Goal: Task Accomplishment & Management: Manage account settings

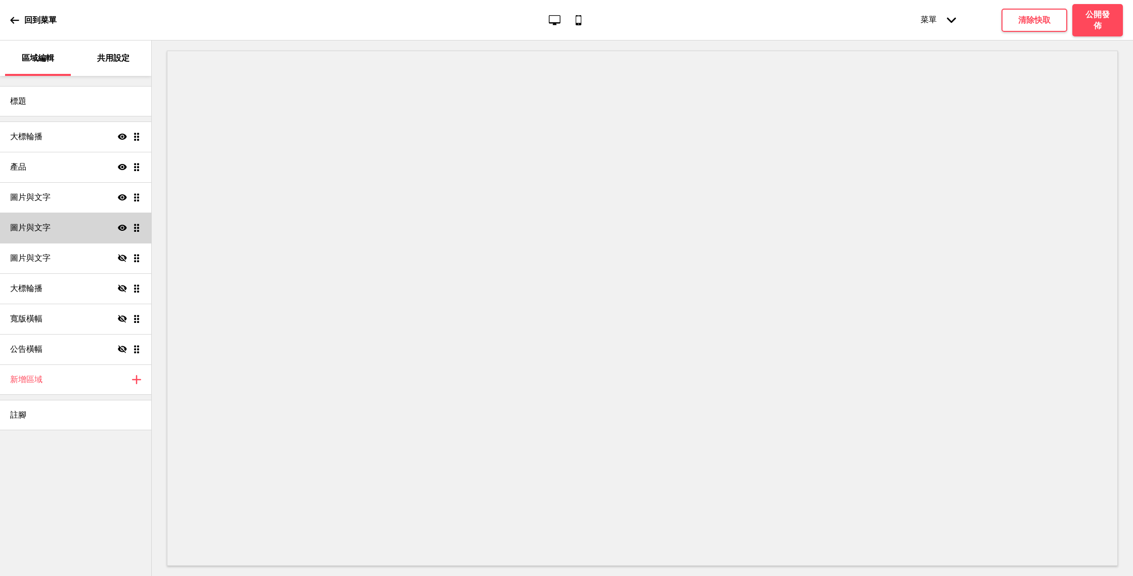
click at [73, 238] on div "圖片與文字 顯示 拖曳" at bounding box center [75, 228] width 151 height 30
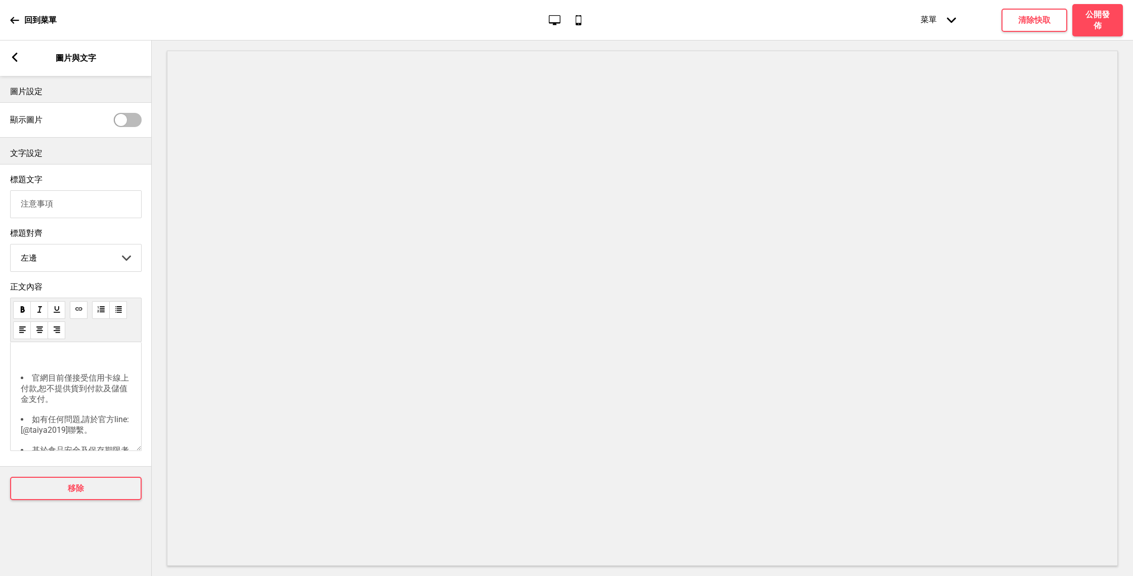
click at [18, 63] on div "箭頭left" at bounding box center [14, 58] width 9 height 11
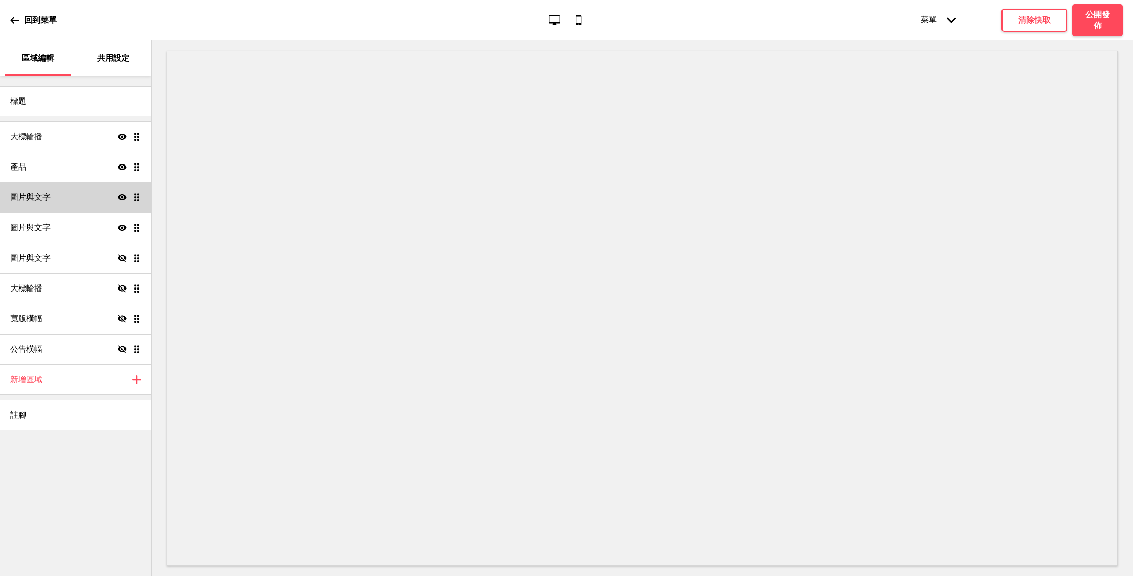
click at [79, 190] on div "圖片與文字 顯示 拖曳" at bounding box center [75, 197] width 151 height 30
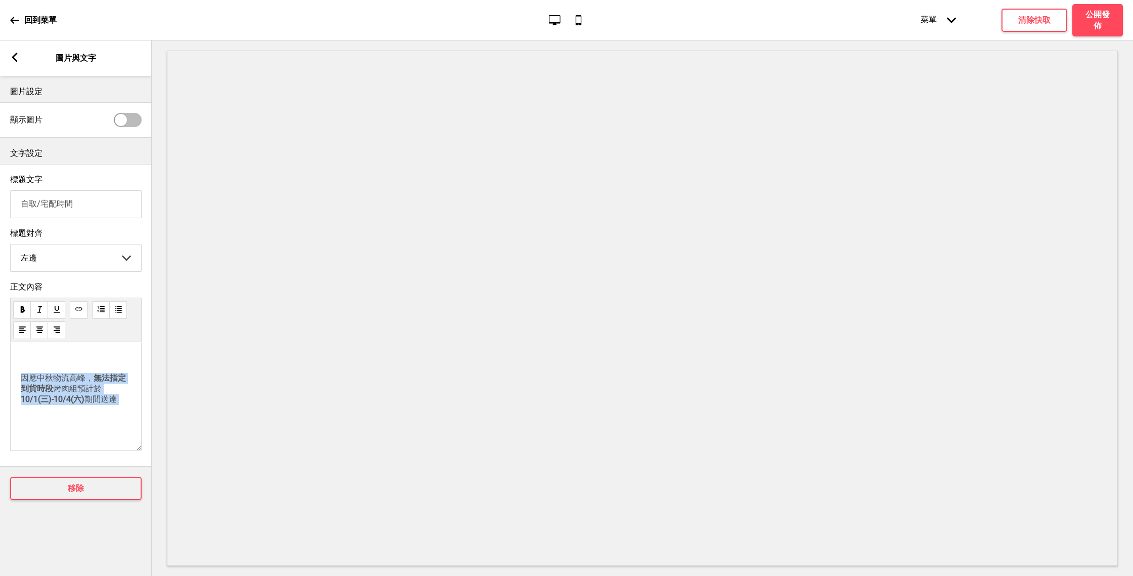
drag, startPoint x: 93, startPoint y: 426, endPoint x: 15, endPoint y: 382, distance: 89.5
click at [15, 382] on div "﻿ 因應中秋物流高峰， 無法指定到貨時段 烤肉組預計於 10/1(三)-10/4(六) 期間送達 ﻿" at bounding box center [76, 396] width 132 height 109
click at [59, 385] on div "Write something ﻿" at bounding box center [76, 396] width 132 height 109
click at [17, 60] on g at bounding box center [14, 57] width 9 height 9
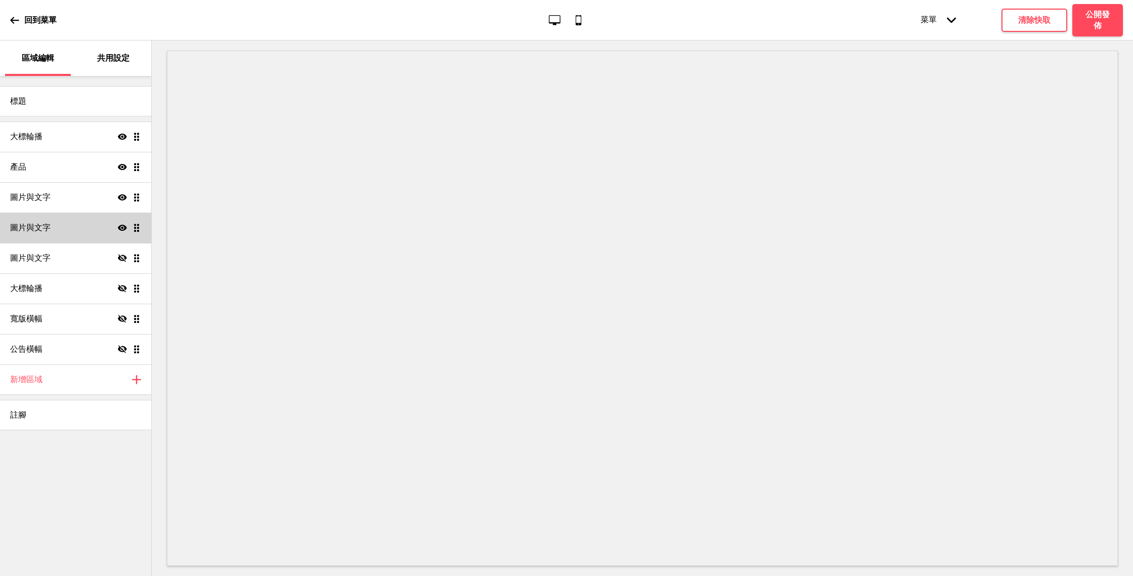
click at [93, 229] on div "圖片與文字 顯示 拖曳" at bounding box center [75, 228] width 151 height 30
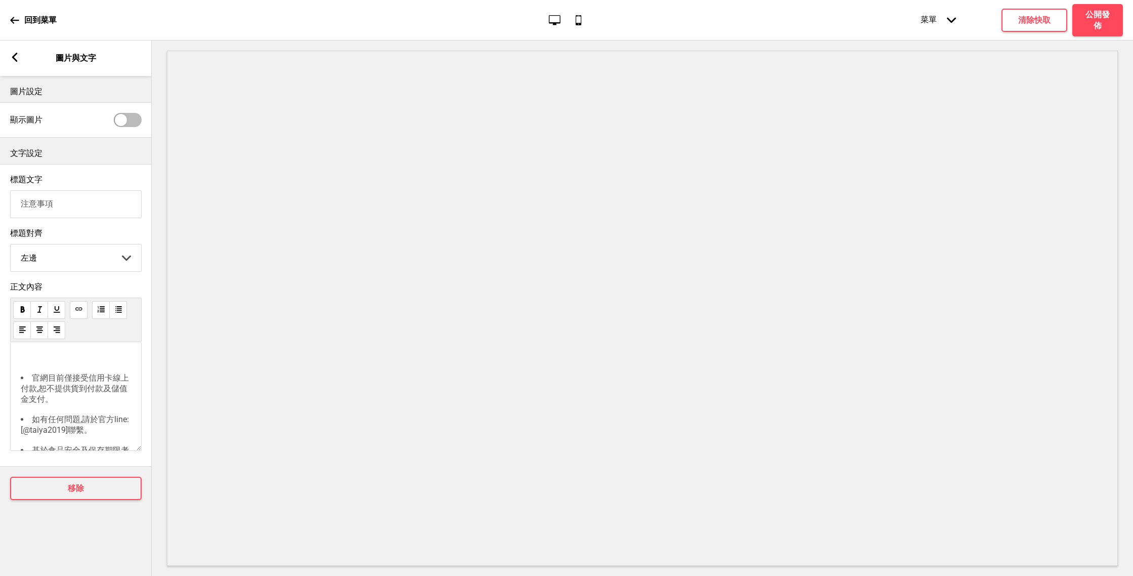
click at [17, 50] on div "箭頭left 圖片與文字" at bounding box center [76, 57] width 152 height 35
click at [16, 55] on rect at bounding box center [14, 57] width 9 height 9
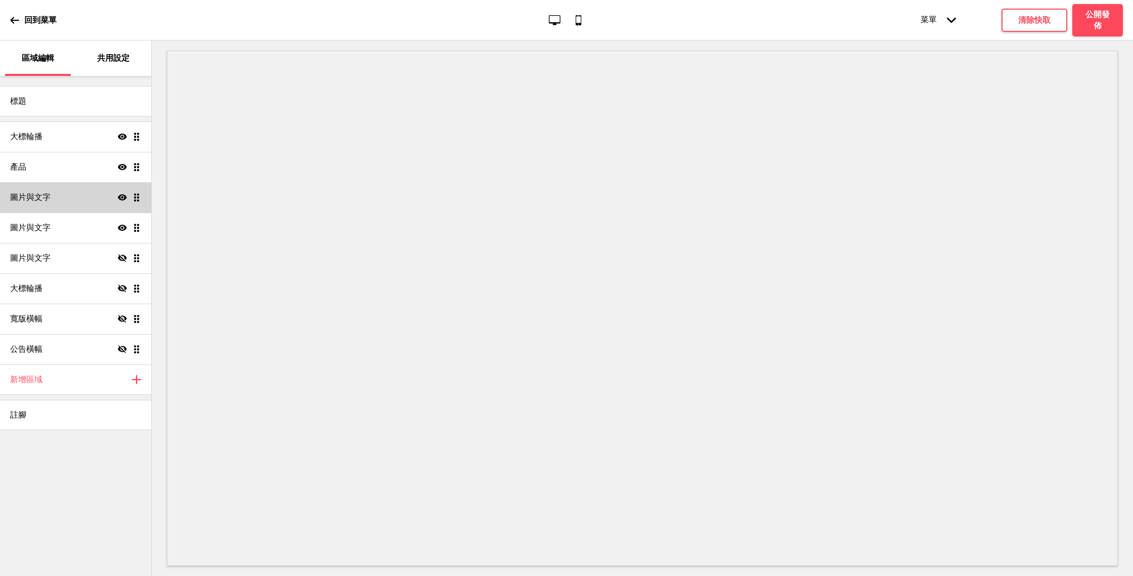
click at [92, 192] on div "圖片與文字 顯示 拖曳" at bounding box center [75, 197] width 151 height 30
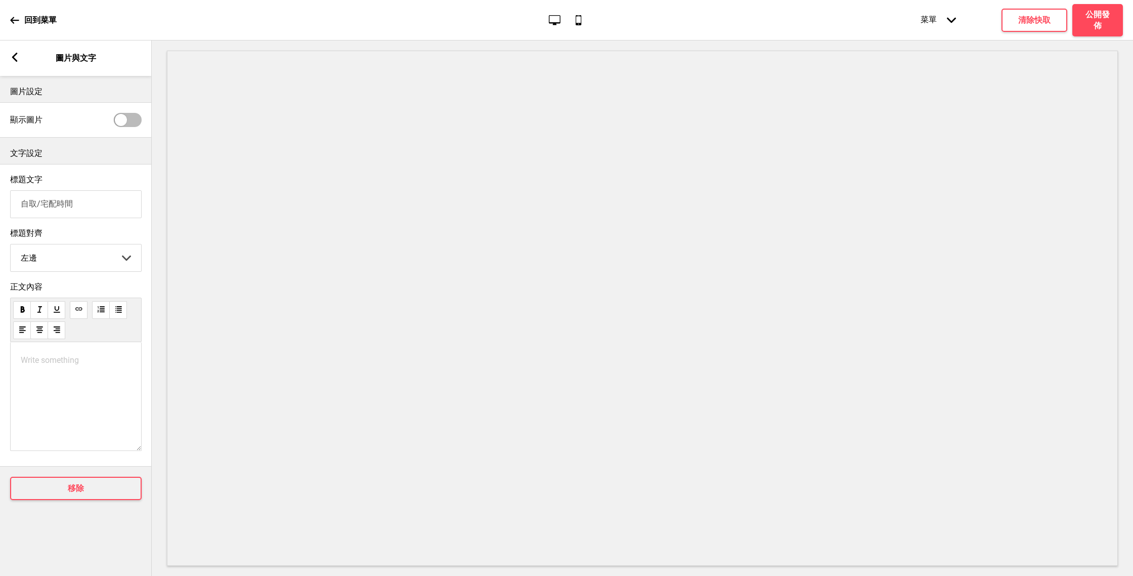
click at [15, 51] on div "箭頭left 圖片與文字" at bounding box center [76, 57] width 152 height 35
click at [15, 58] on g at bounding box center [14, 57] width 9 height 9
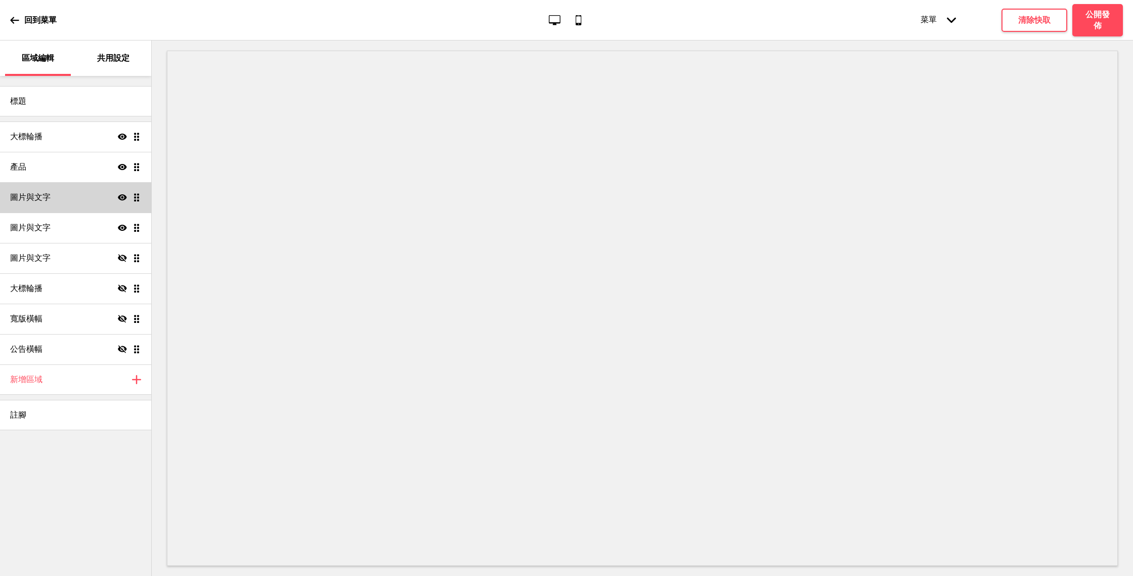
click at [121, 195] on icon at bounding box center [122, 197] width 9 height 6
click at [90, 200] on div "圖片與文字 隱藏 拖曳" at bounding box center [75, 197] width 151 height 30
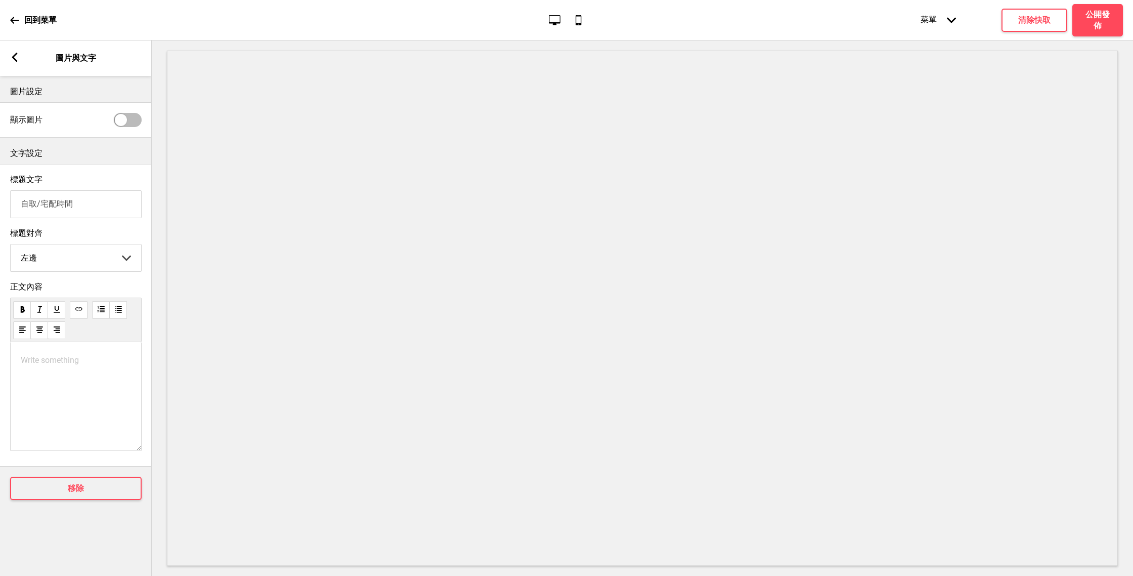
click at [21, 52] on div "箭頭left 圖片與文字" at bounding box center [76, 57] width 152 height 35
click at [20, 58] on div "箭頭left 圖片與文字" at bounding box center [76, 57] width 152 height 35
click at [16, 60] on icon at bounding box center [15, 57] width 6 height 9
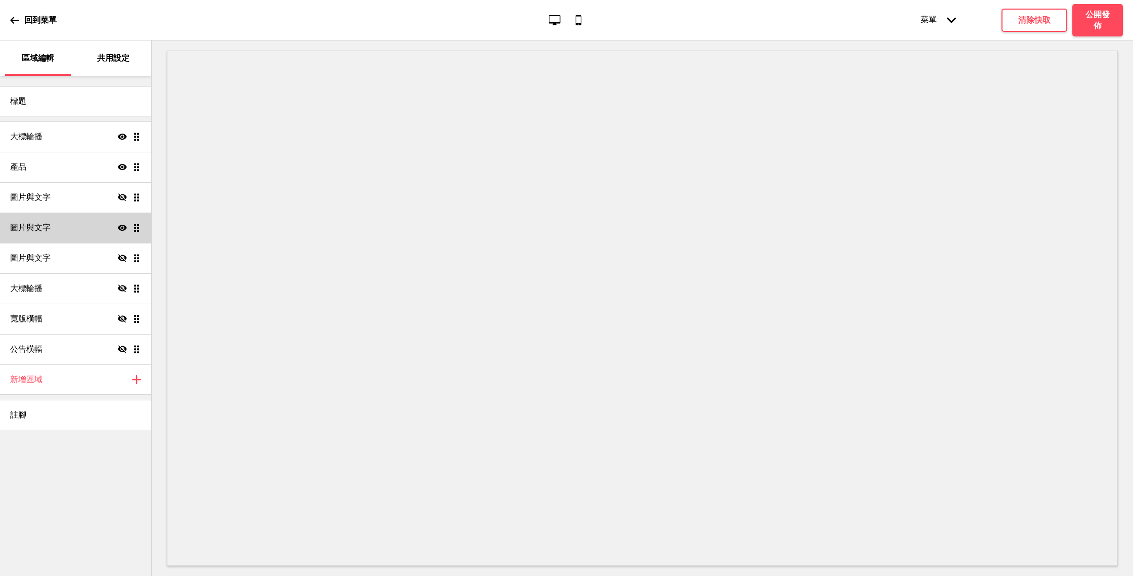
click at [86, 234] on div "圖片與文字 顯示 拖曳" at bounding box center [75, 228] width 151 height 30
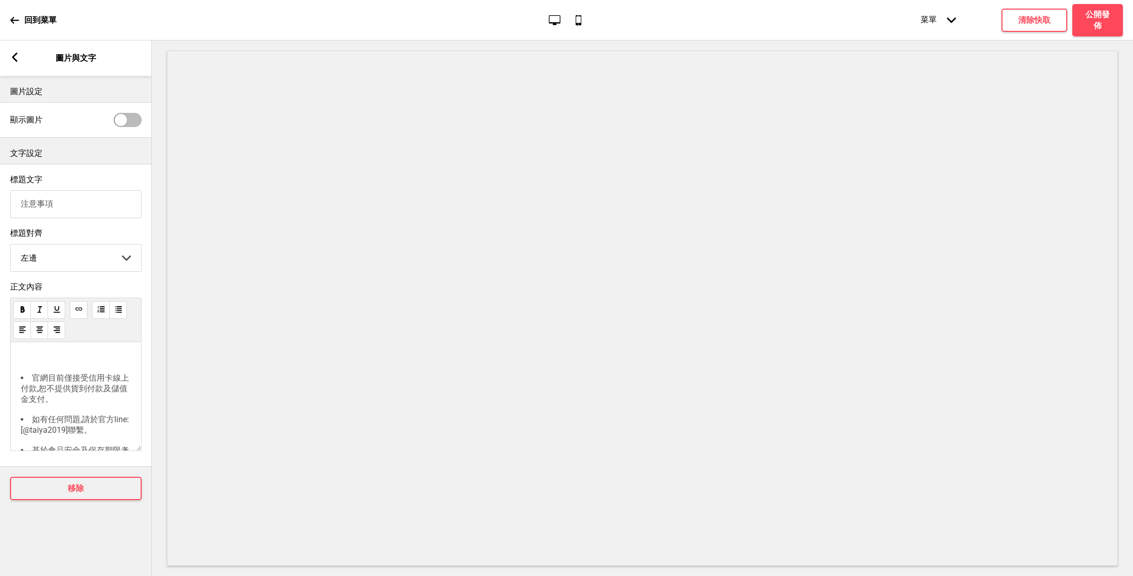
click at [11, 59] on rect at bounding box center [14, 57] width 9 height 9
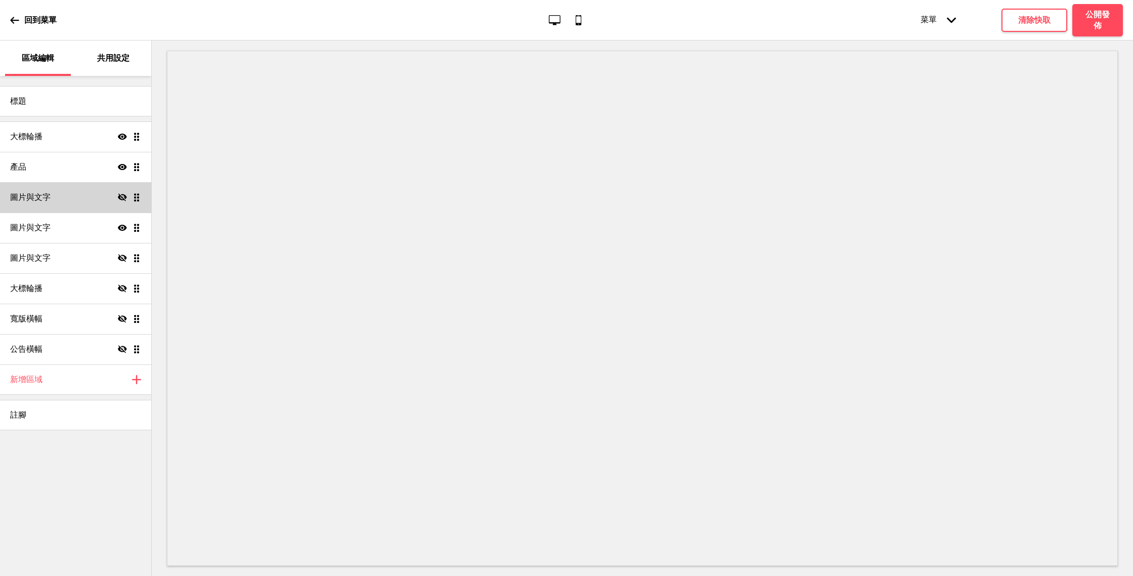
click at [29, 192] on h4 "圖片與文字" at bounding box center [30, 197] width 40 height 11
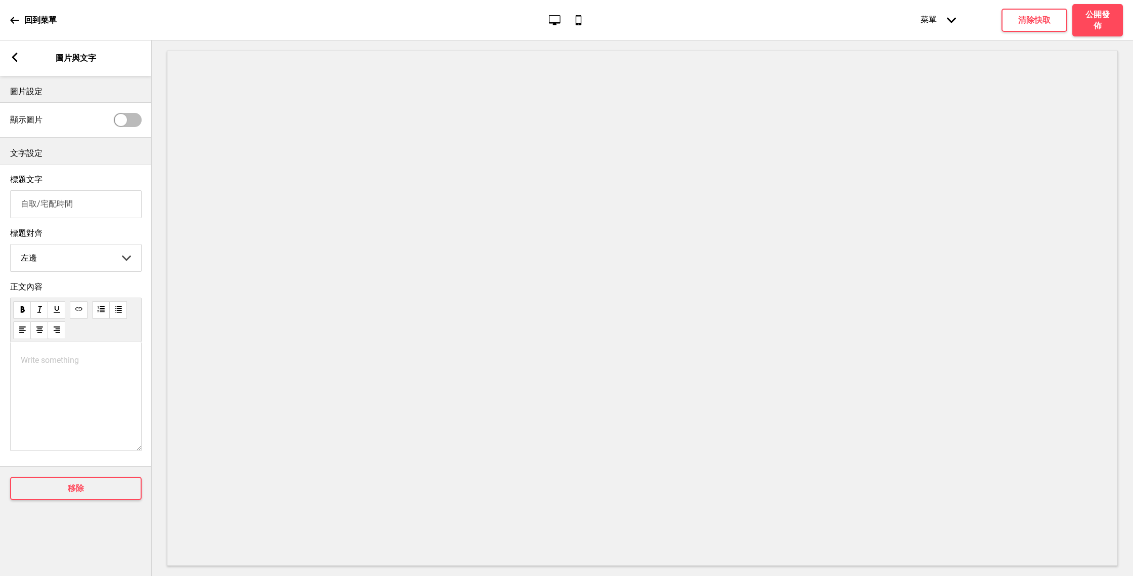
click at [14, 58] on icon at bounding box center [15, 57] width 6 height 9
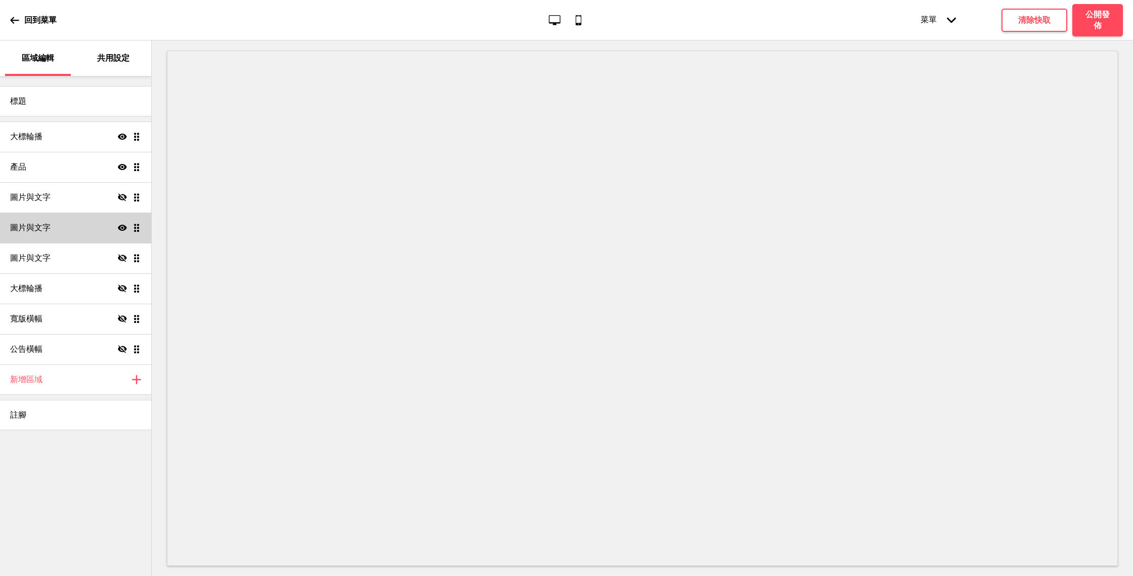
click at [86, 224] on div "圖片與文字 顯示 拖曳" at bounding box center [75, 228] width 151 height 30
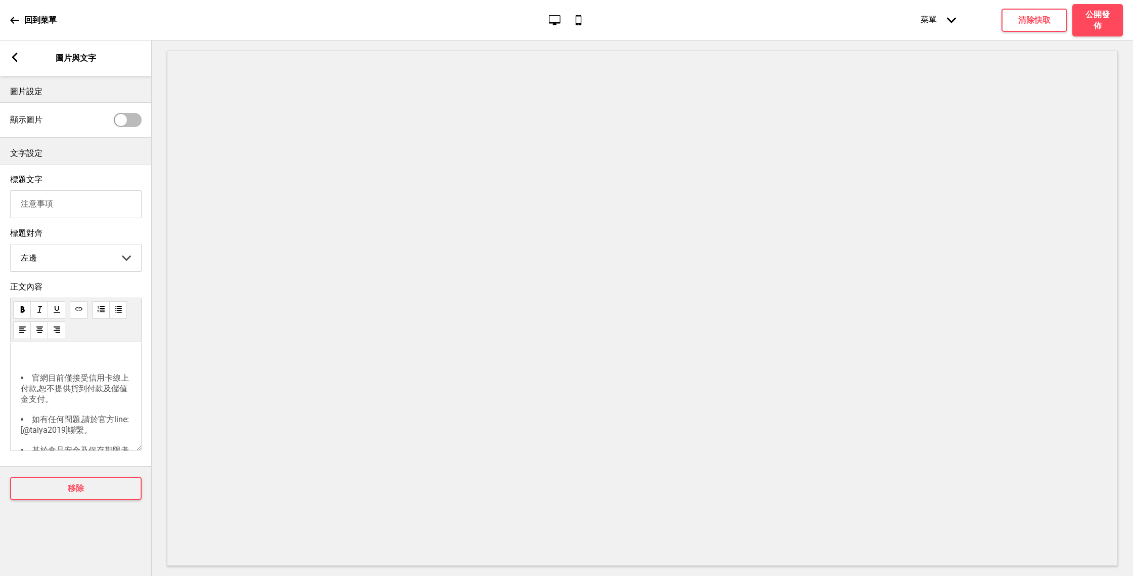
click at [18, 24] on icon at bounding box center [14, 20] width 9 height 9
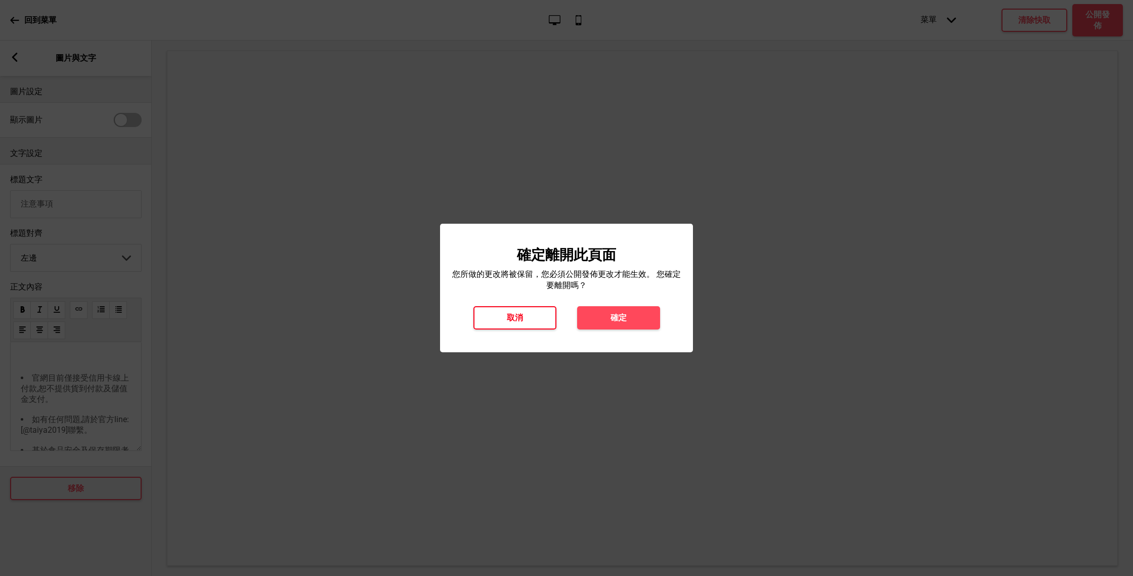
click at [497, 321] on button "取消" at bounding box center [515, 317] width 83 height 23
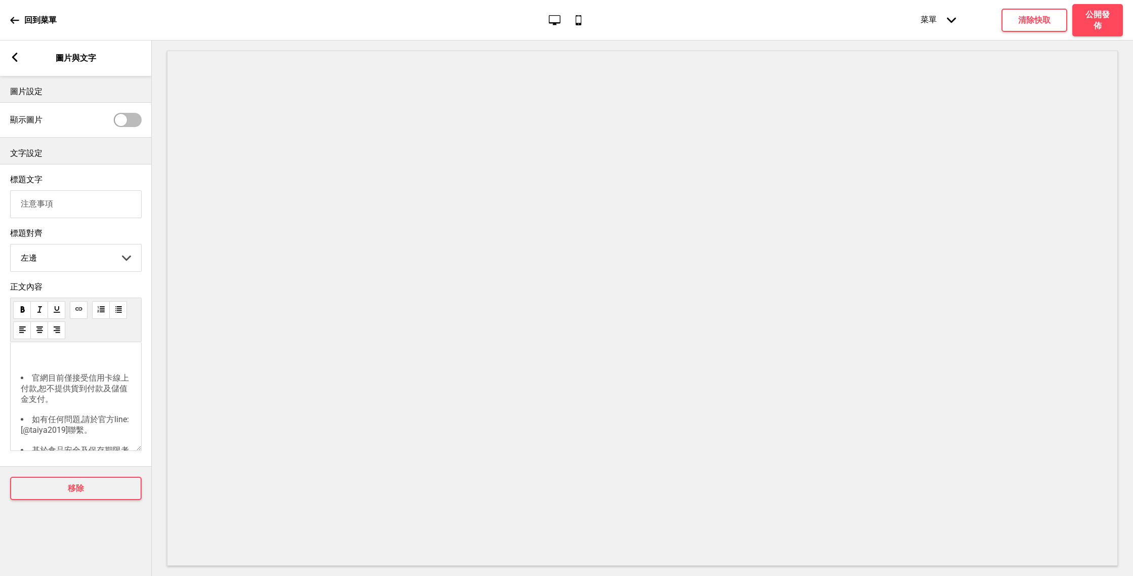
click at [18, 60] on rect at bounding box center [14, 57] width 9 height 9
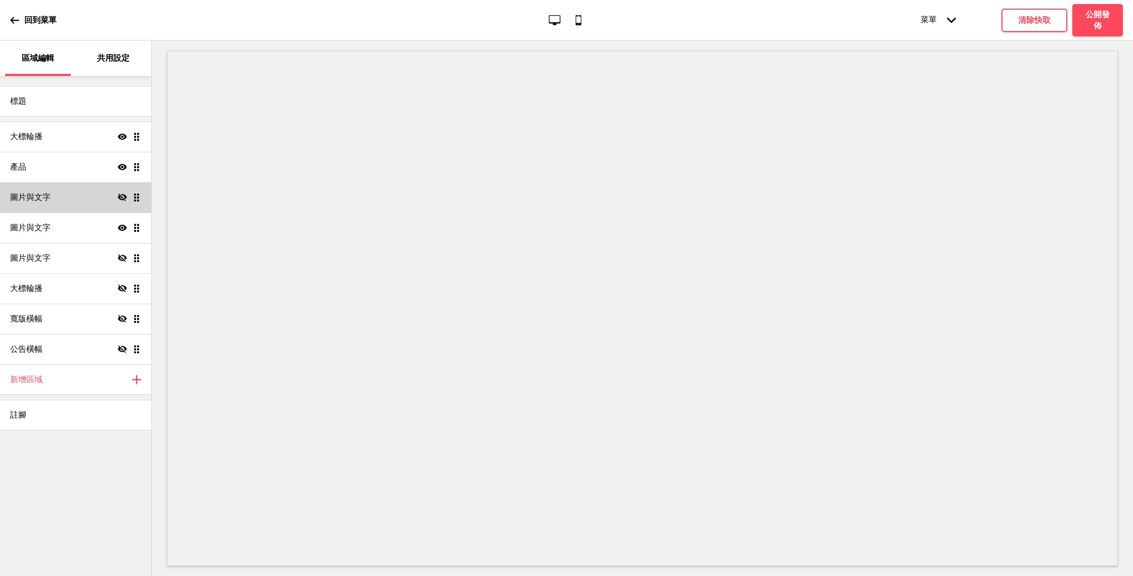
click at [102, 203] on div "圖片與文字 隱藏 拖曳" at bounding box center [75, 197] width 151 height 30
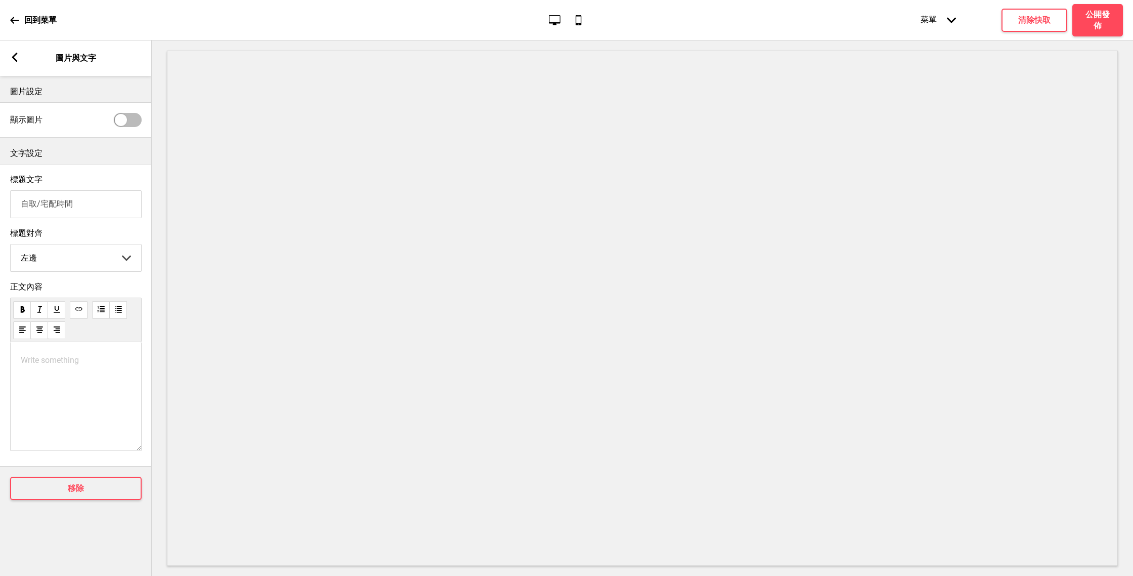
click at [12, 65] on div "箭頭left 圖片與文字" at bounding box center [76, 57] width 152 height 35
click at [13, 63] on div "箭頭left" at bounding box center [14, 58] width 9 height 11
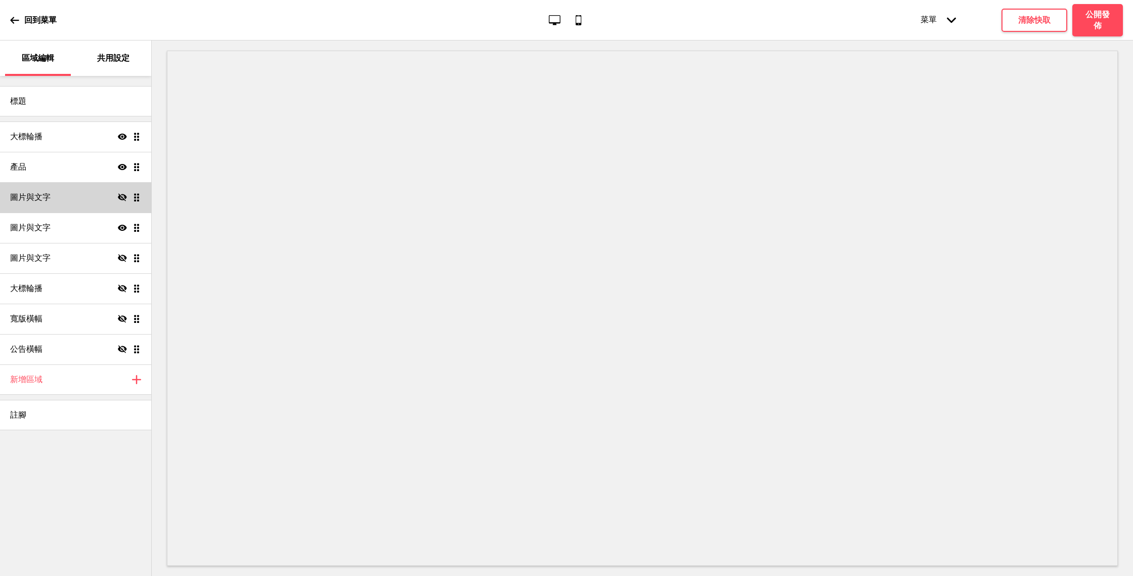
click at [122, 199] on icon at bounding box center [122, 197] width 9 height 8
click at [122, 199] on icon at bounding box center [122, 197] width 9 height 6
click at [1039, 25] on h4 "清除快取" at bounding box center [1035, 20] width 32 height 11
click at [114, 191] on div "圖片與文字 隱藏 拖曳" at bounding box center [75, 197] width 151 height 30
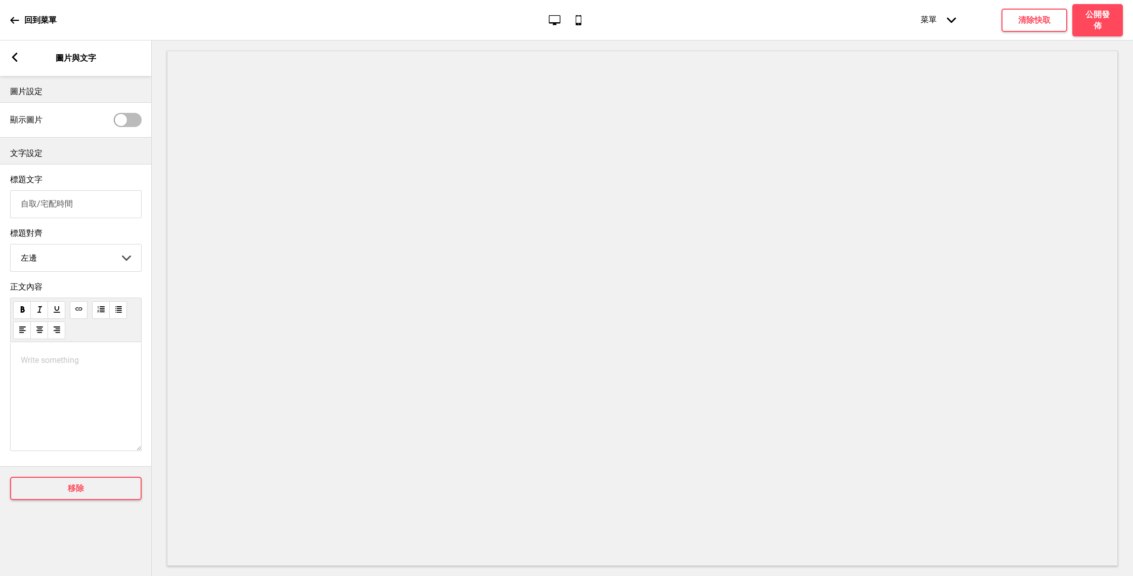
click at [120, 124] on div at bounding box center [121, 120] width 12 height 12
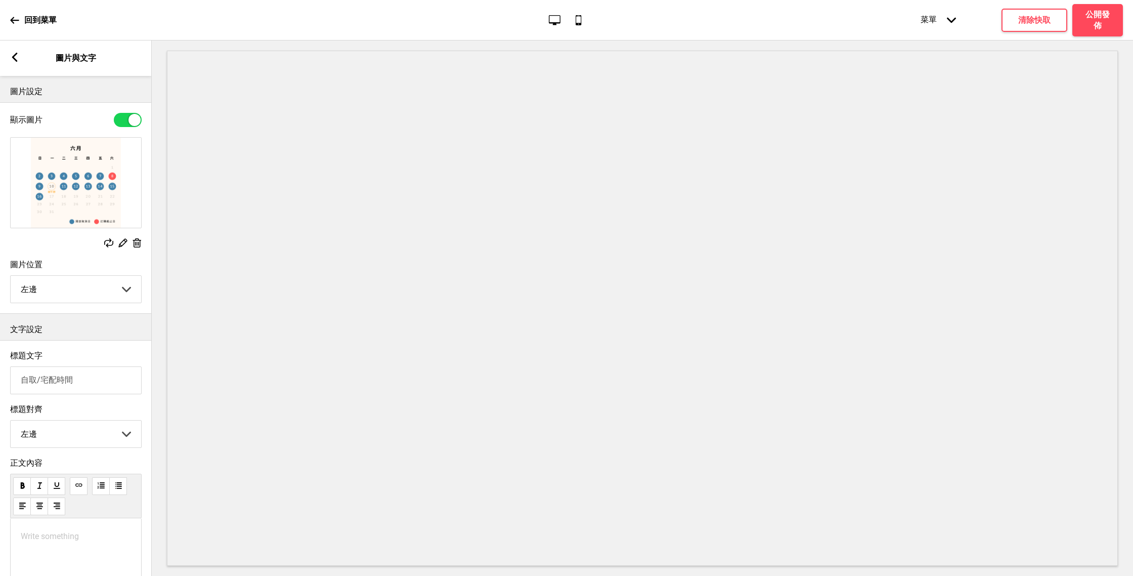
click at [120, 124] on div at bounding box center [128, 120] width 28 height 14
checkbox input "false"
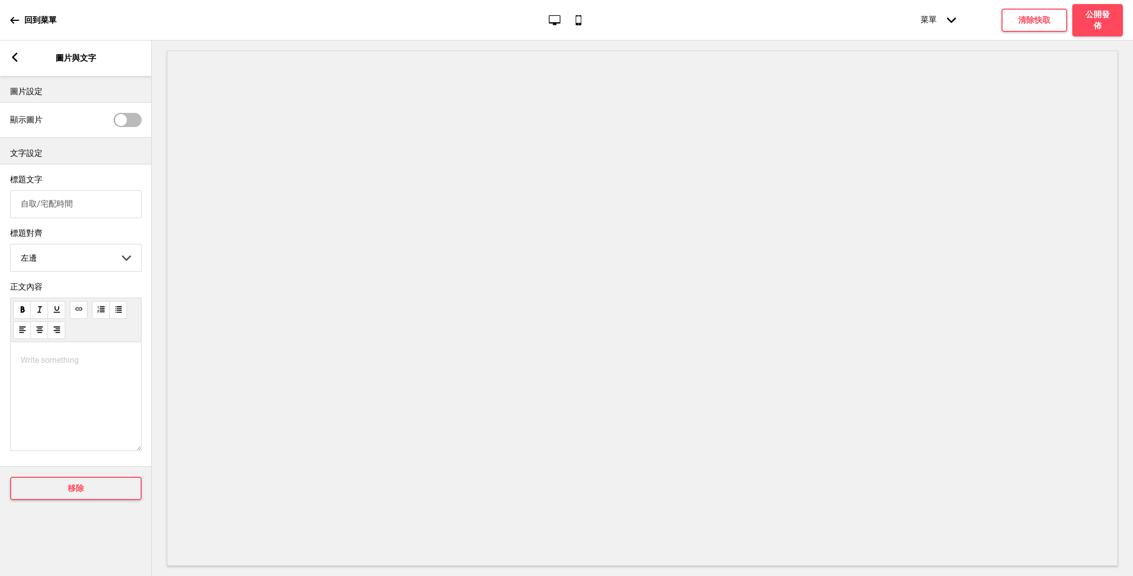
click at [9, 65] on div "箭頭left 圖片與文字" at bounding box center [76, 57] width 152 height 35
click at [15, 64] on div "箭頭left 圖片與文字" at bounding box center [76, 57] width 152 height 35
click at [15, 53] on icon "箭頭left" at bounding box center [14, 57] width 9 height 9
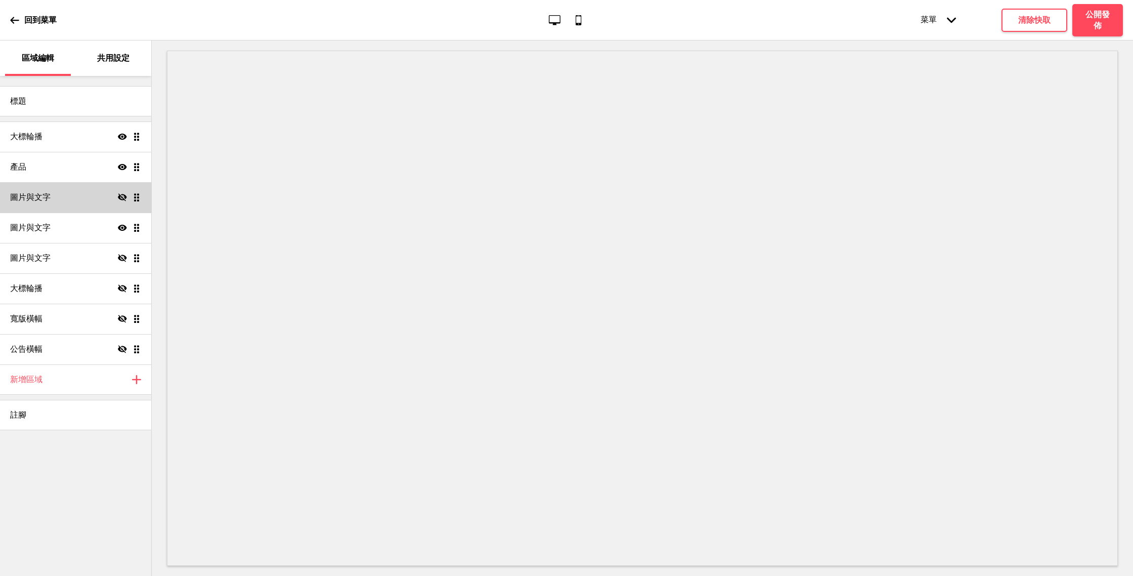
click at [122, 199] on icon at bounding box center [122, 197] width 9 height 8
click at [122, 199] on icon at bounding box center [122, 197] width 9 height 6
click at [138, 204] on div "圖片與文字 隱藏 拖曳" at bounding box center [75, 197] width 151 height 30
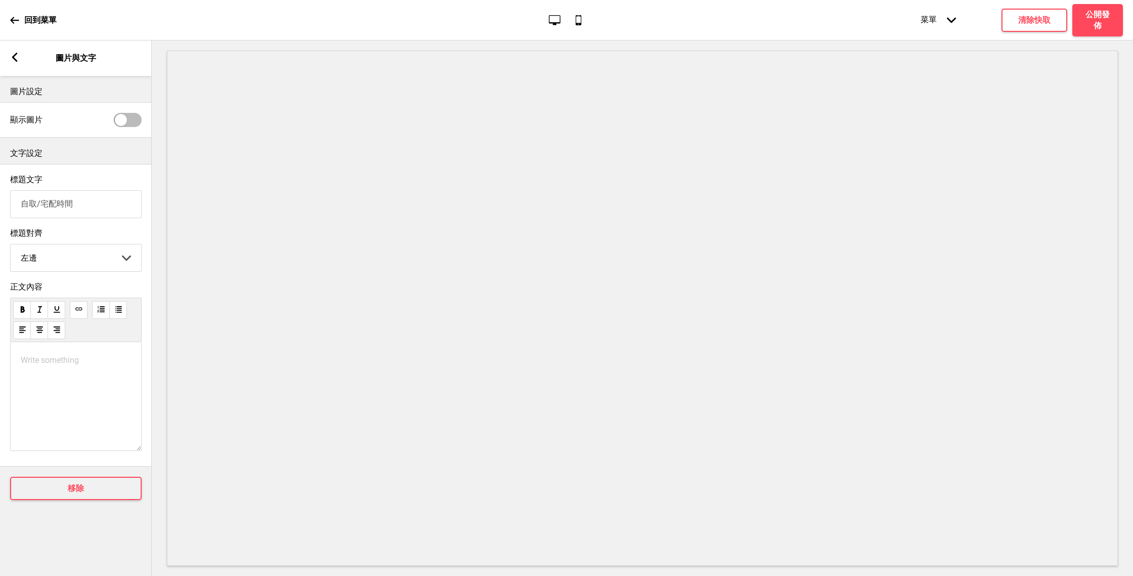
click at [11, 64] on div "箭頭left 圖片與文字" at bounding box center [76, 57] width 152 height 35
click at [14, 60] on g at bounding box center [14, 57] width 9 height 9
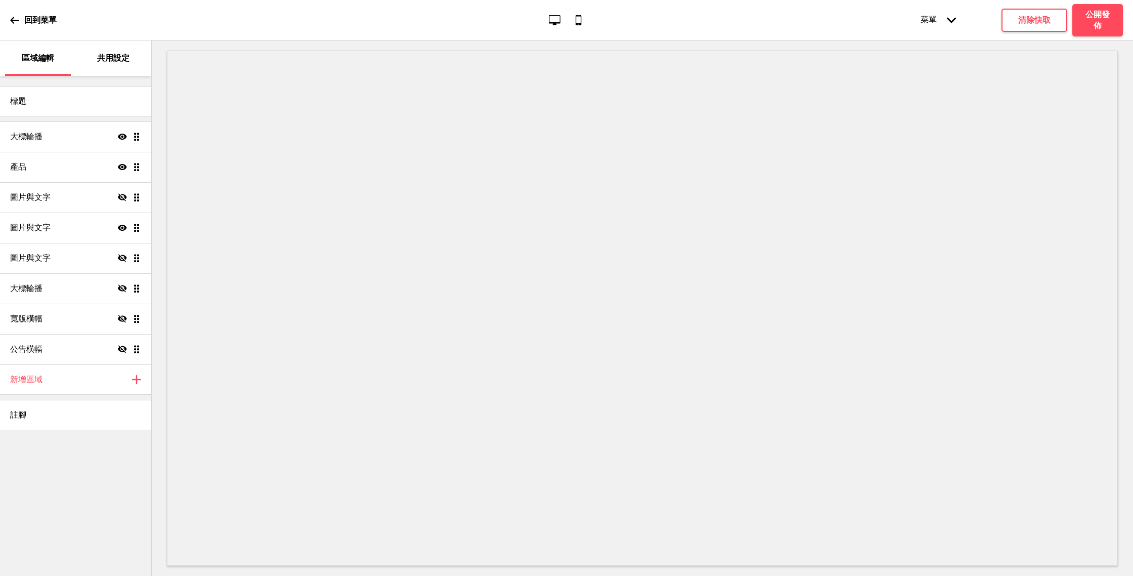
click at [122, 195] on icon "隱藏" at bounding box center [122, 197] width 9 height 9
click at [122, 195] on icon "顯示" at bounding box center [122, 197] width 9 height 9
click at [1022, 15] on h4 "清除快取" at bounding box center [1035, 20] width 32 height 11
click at [123, 201] on icon "隱藏" at bounding box center [122, 197] width 9 height 9
click at [123, 201] on icon "顯示" at bounding box center [122, 197] width 9 height 9
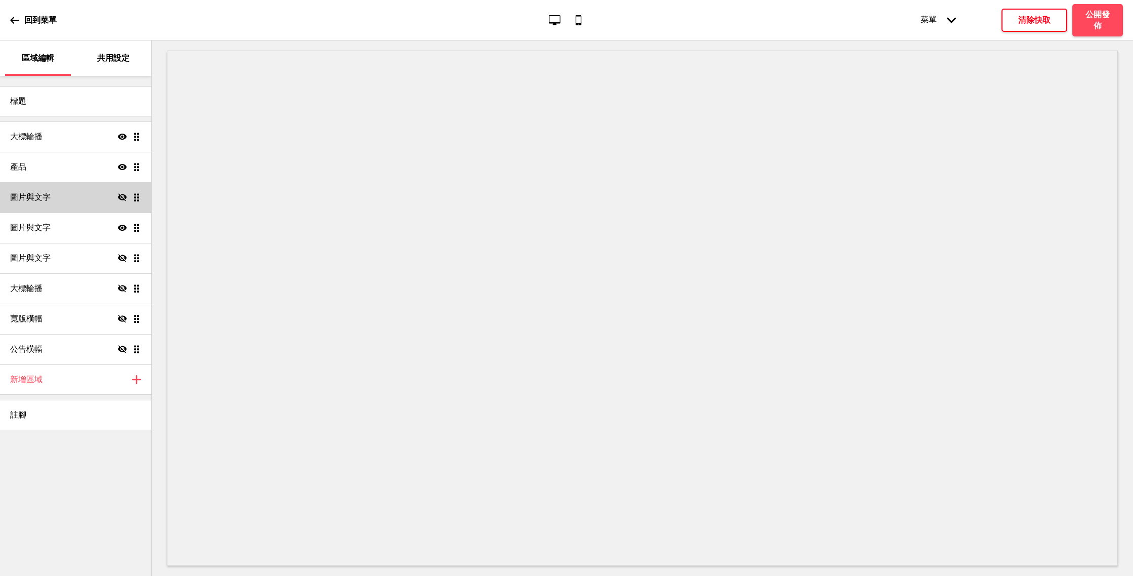
click at [1048, 20] on h4 "清除快取" at bounding box center [1035, 20] width 32 height 11
